Goal: Transaction & Acquisition: Book appointment/travel/reservation

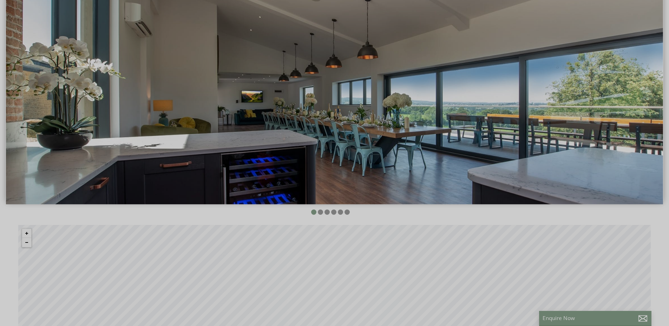
scroll to position [246, 0]
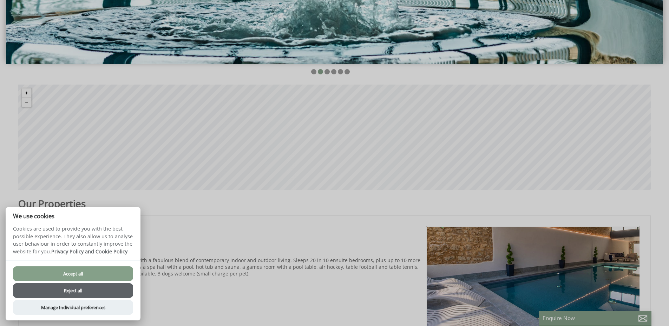
click at [78, 273] on button "Accept all" at bounding box center [73, 274] width 120 height 15
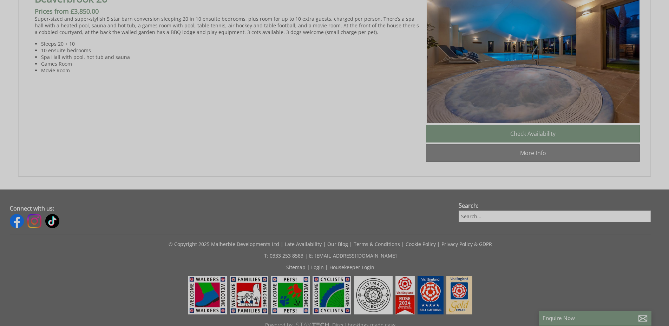
scroll to position [562, 0]
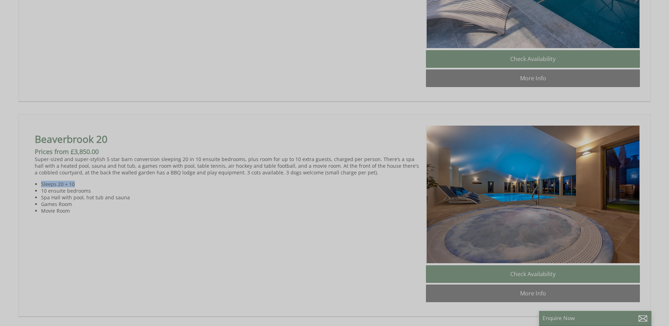
drag, startPoint x: 36, startPoint y: 190, endPoint x: 77, endPoint y: 189, distance: 41.5
click at [77, 188] on li "Sleeps 20 + 10" at bounding box center [230, 184] width 379 height 7
click at [153, 194] on li "10 ensuite bedrooms" at bounding box center [230, 191] width 379 height 7
